Goal: Information Seeking & Learning: Learn about a topic

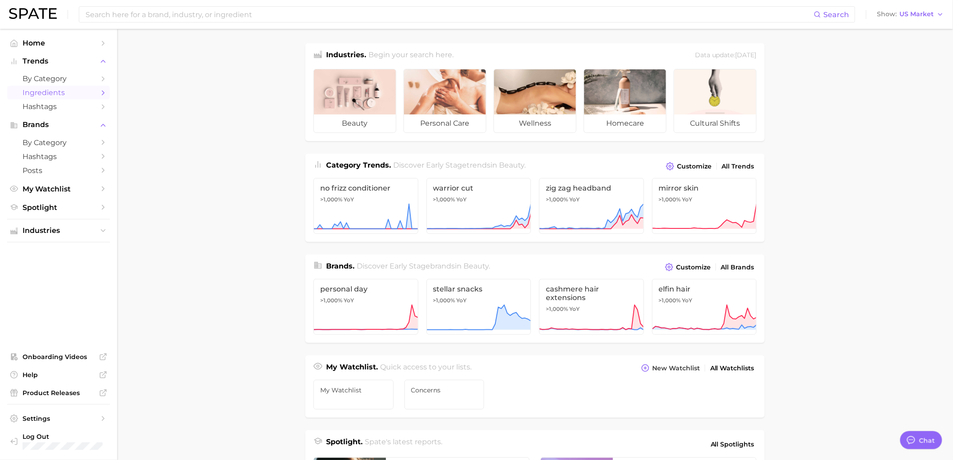
click at [52, 96] on span "Ingredients" at bounding box center [59, 92] width 72 height 9
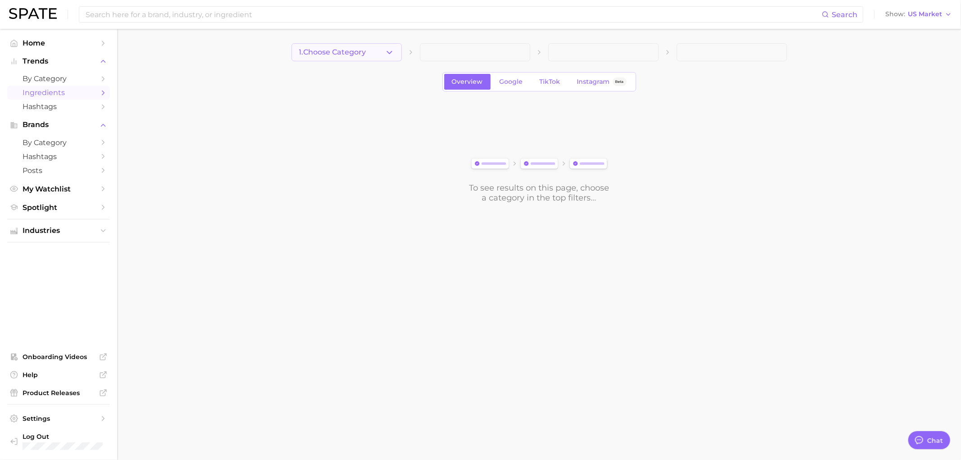
click at [368, 57] on button "1. Choose Category" at bounding box center [346, 52] width 110 height 18
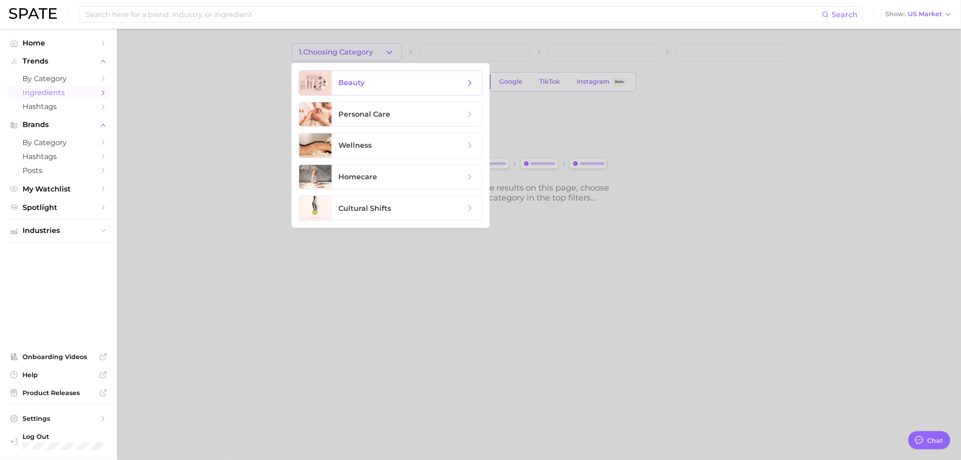
click at [363, 82] on span "beauty" at bounding box center [352, 82] width 26 height 9
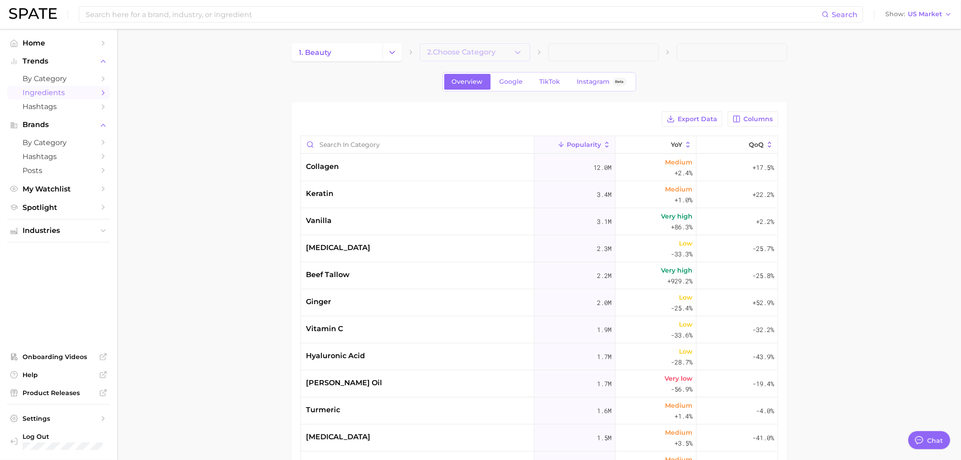
type textarea "x"
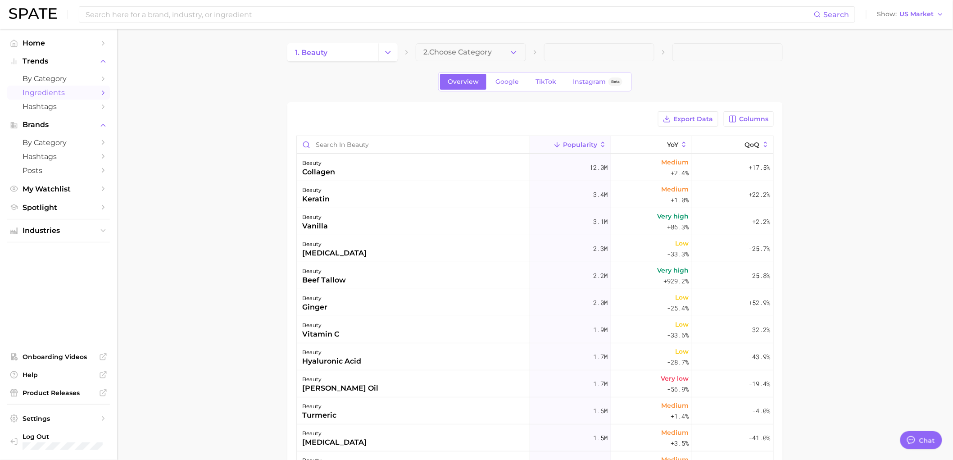
click at [478, 54] on span "2. Choose Category" at bounding box center [457, 52] width 68 height 8
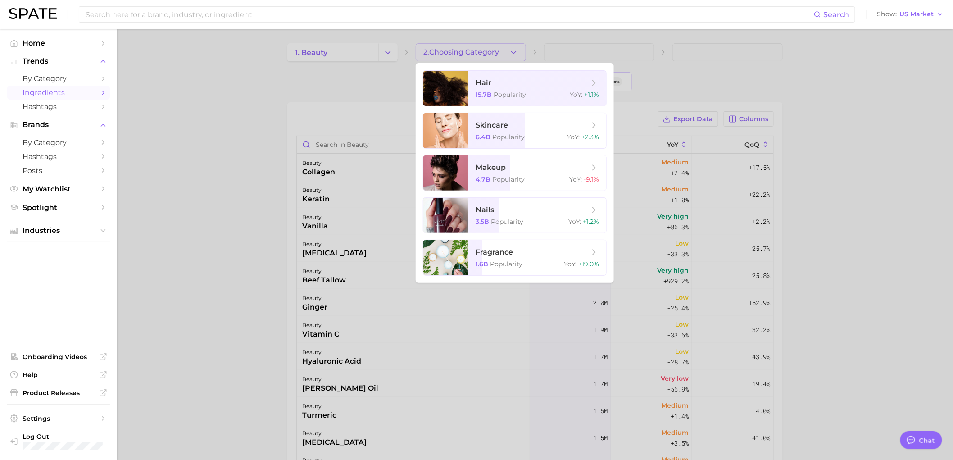
click at [246, 116] on div at bounding box center [476, 230] width 953 height 460
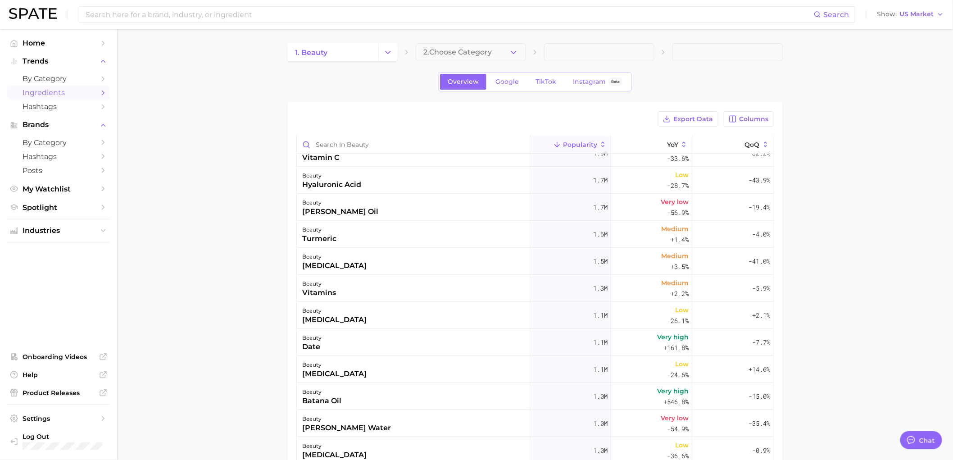
scroll to position [200, 0]
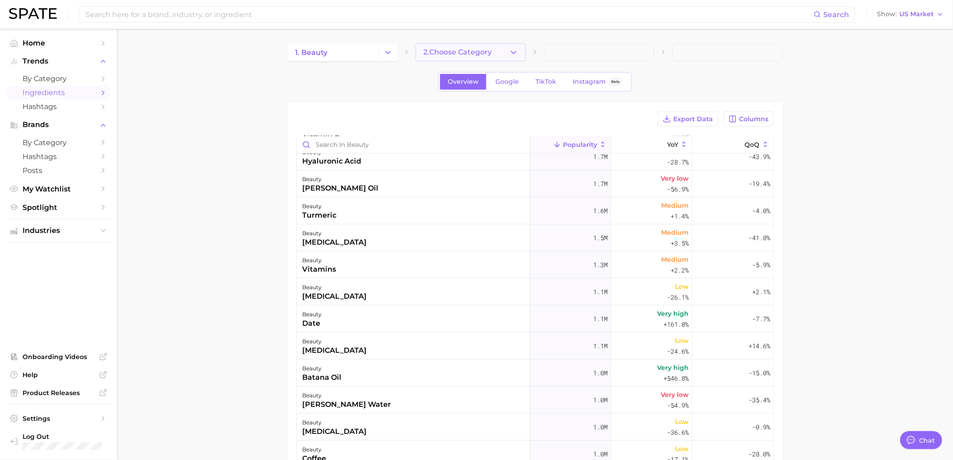
click at [503, 55] on button "2. Choose Category" at bounding box center [471, 52] width 110 height 18
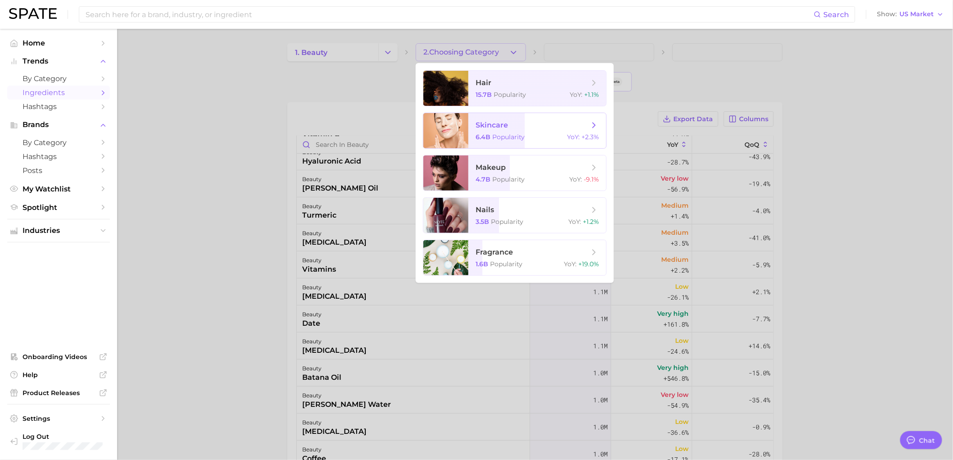
click at [519, 129] on span "skincare" at bounding box center [532, 125] width 113 height 10
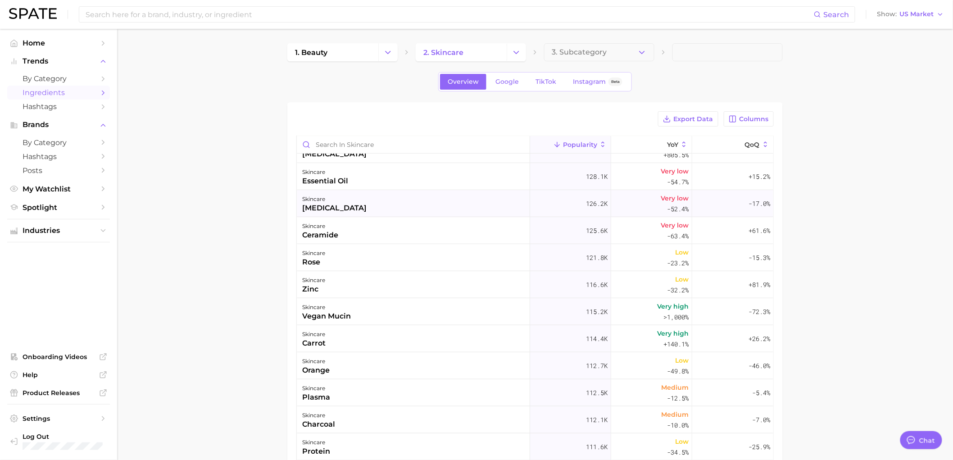
scroll to position [2001, 0]
